Goal: Information Seeking & Learning: Learn about a topic

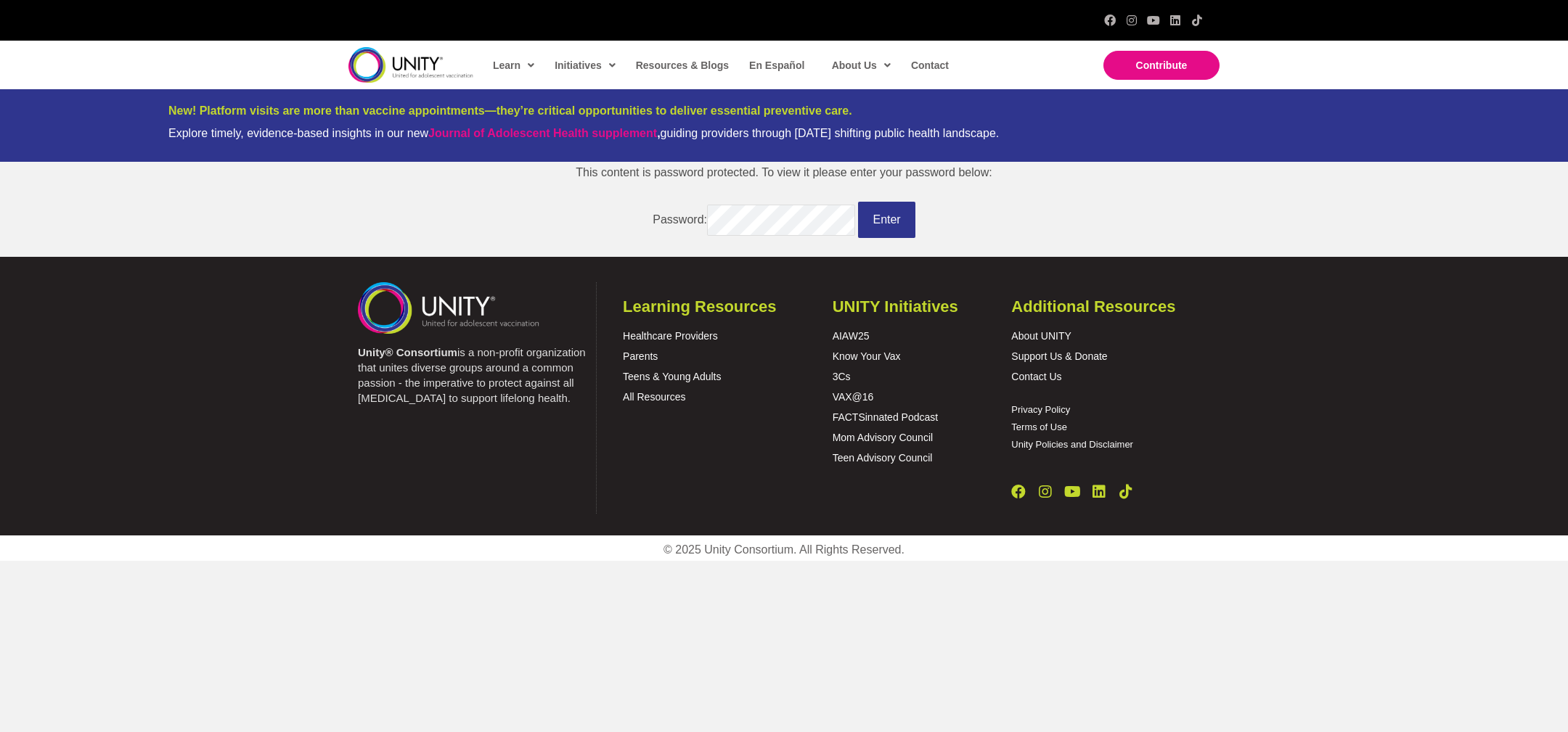
click at [418, 62] on img at bounding box center [410, 64] width 125 height 36
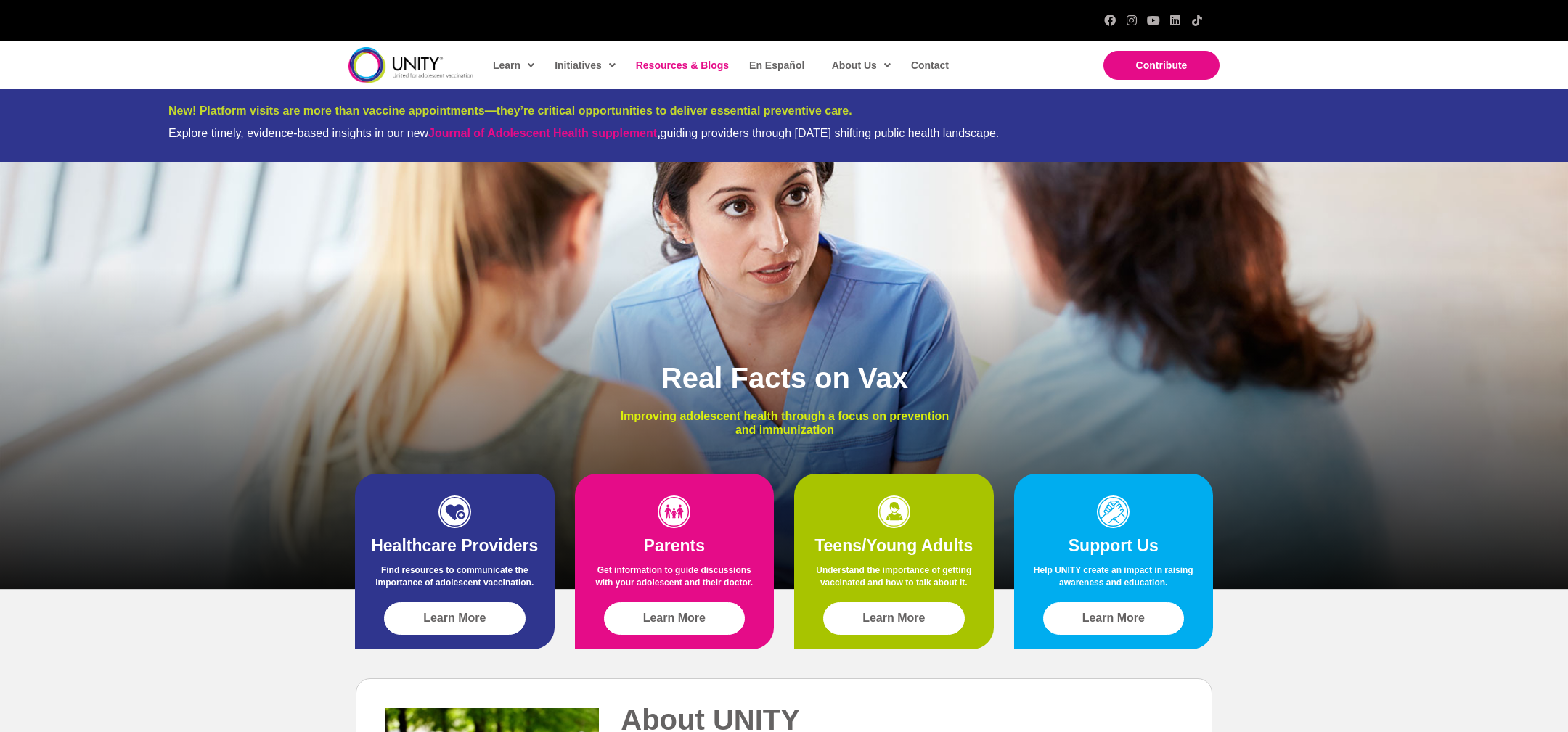
click at [648, 65] on span "Resources & Blogs" at bounding box center [682, 65] width 93 height 12
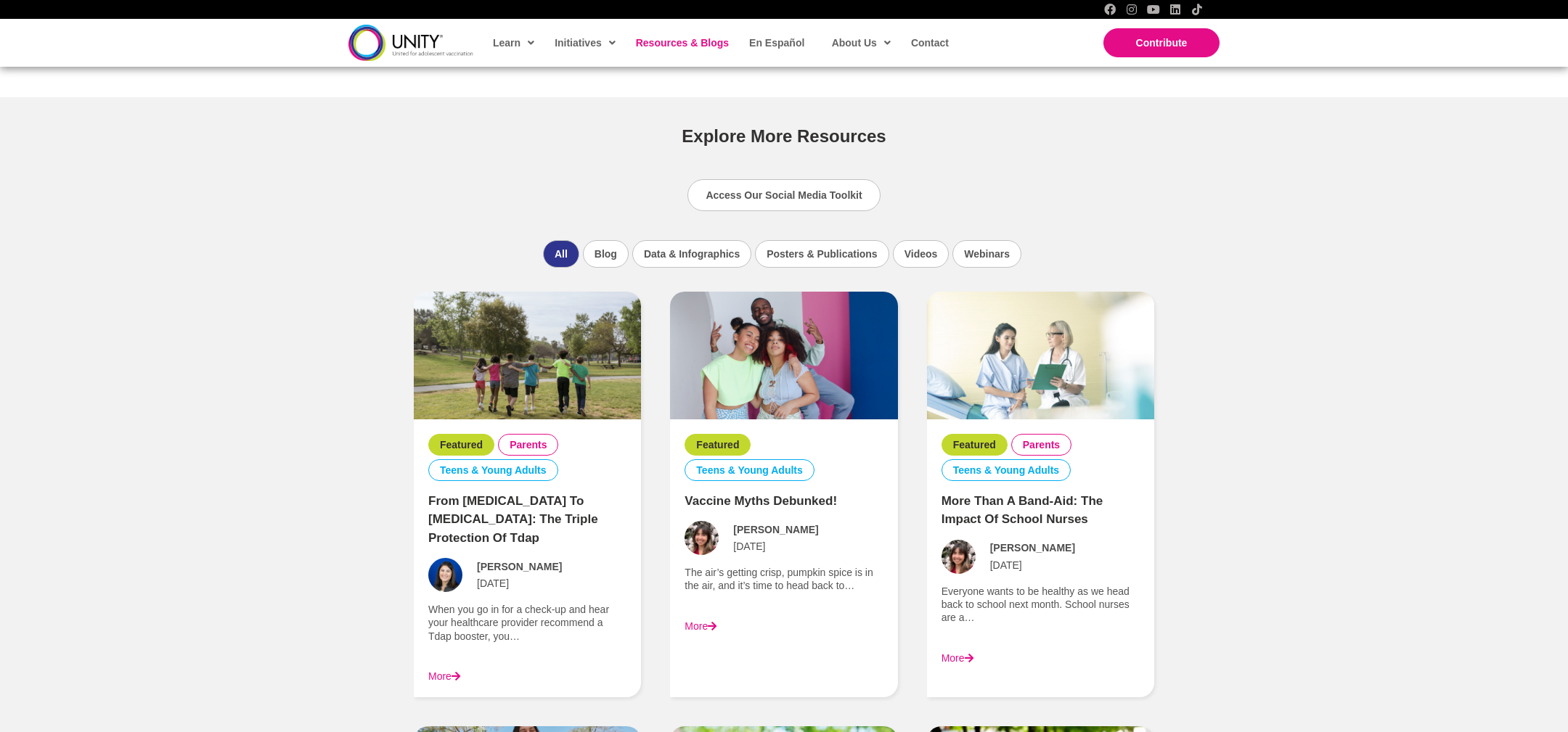
scroll to position [904, 0]
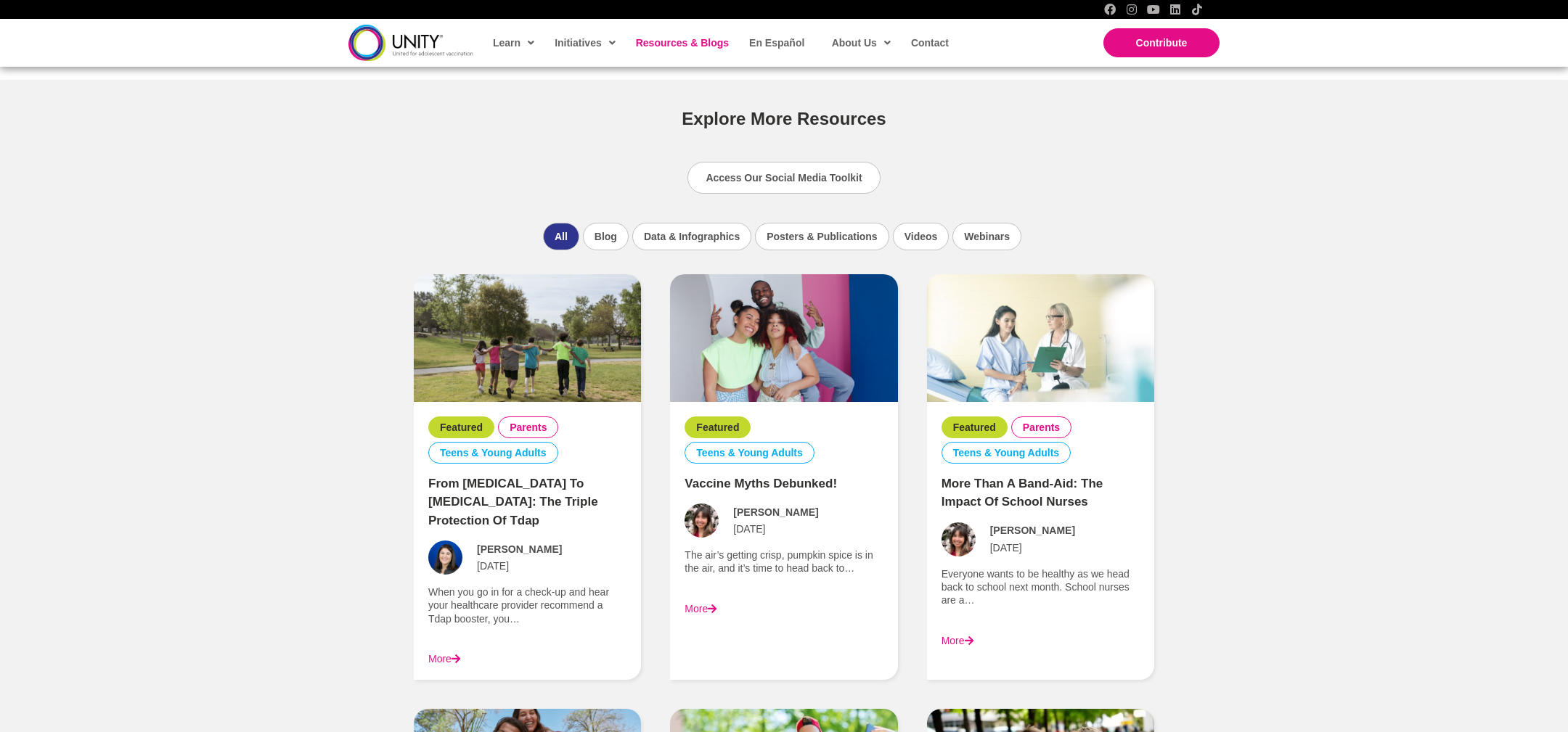
click at [572, 486] on link "From [MEDICAL_DATA] to [MEDICAL_DATA]: The Triple Protection of Tdap" at bounding box center [513, 502] width 170 height 51
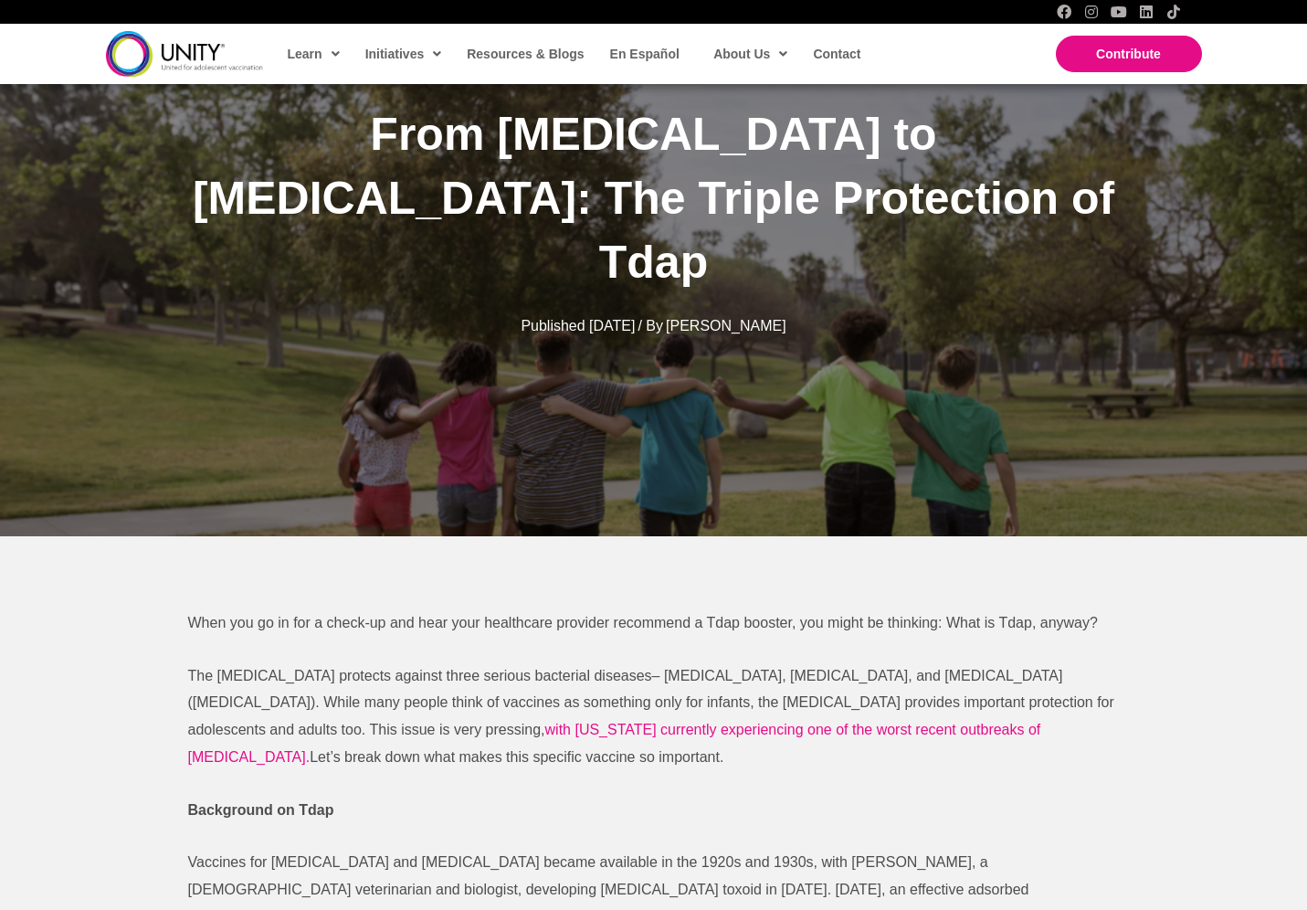
scroll to position [439, 0]
